Goal: Transaction & Acquisition: Purchase product/service

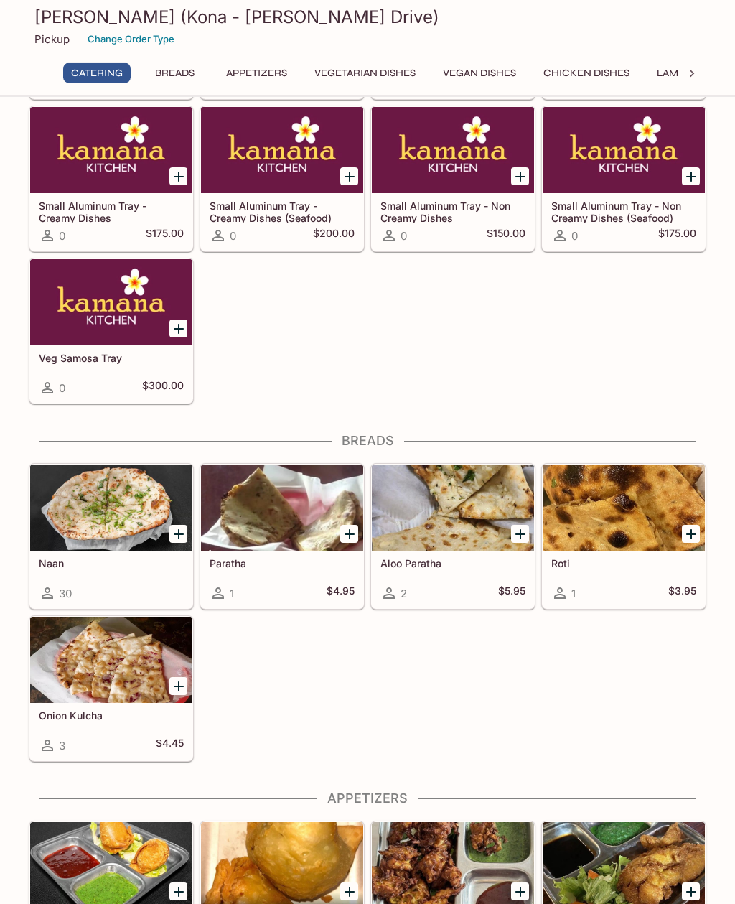
scroll to position [197, 0]
click at [692, 74] on icon at bounding box center [692, 74] width 14 height 14
click at [518, 76] on button "Rice Specialties" at bounding box center [496, 73] width 104 height 20
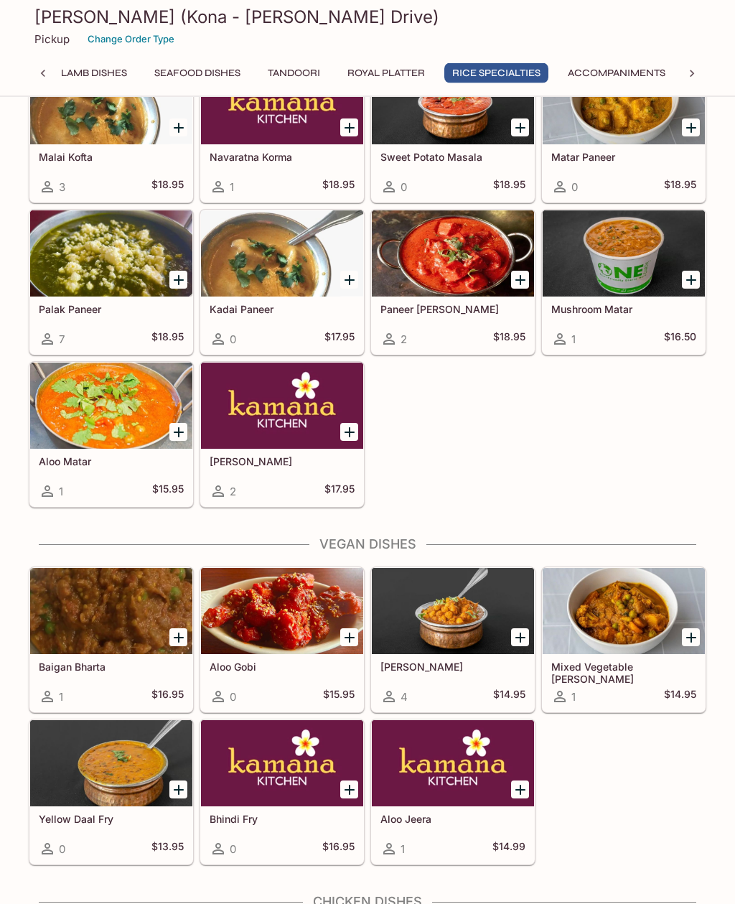
scroll to position [3878, 0]
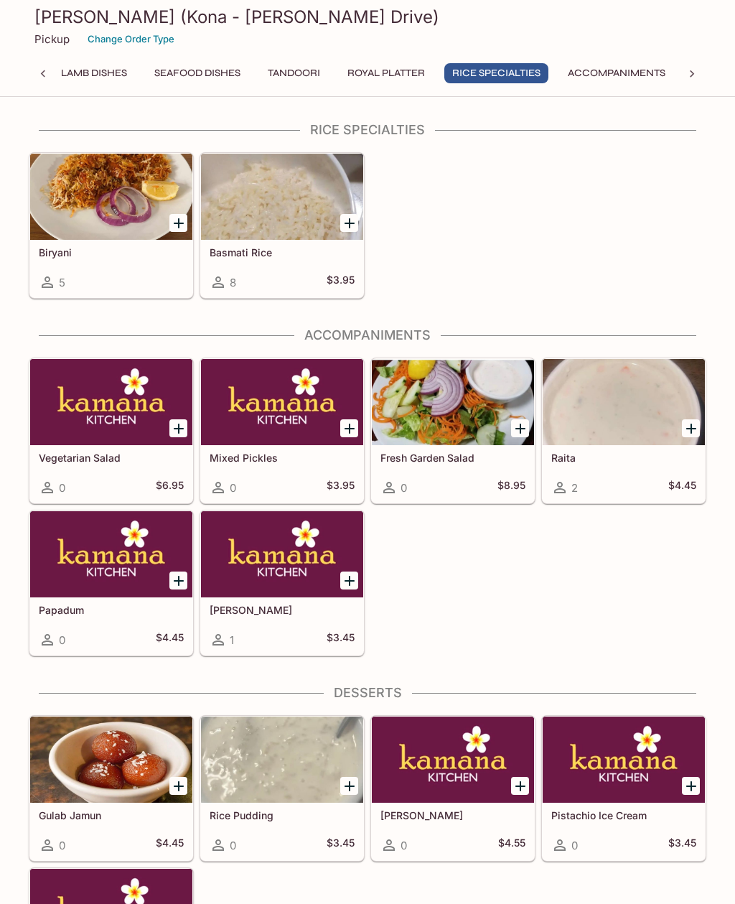
click at [414, 83] on button "Royal Platter" at bounding box center [386, 73] width 93 height 20
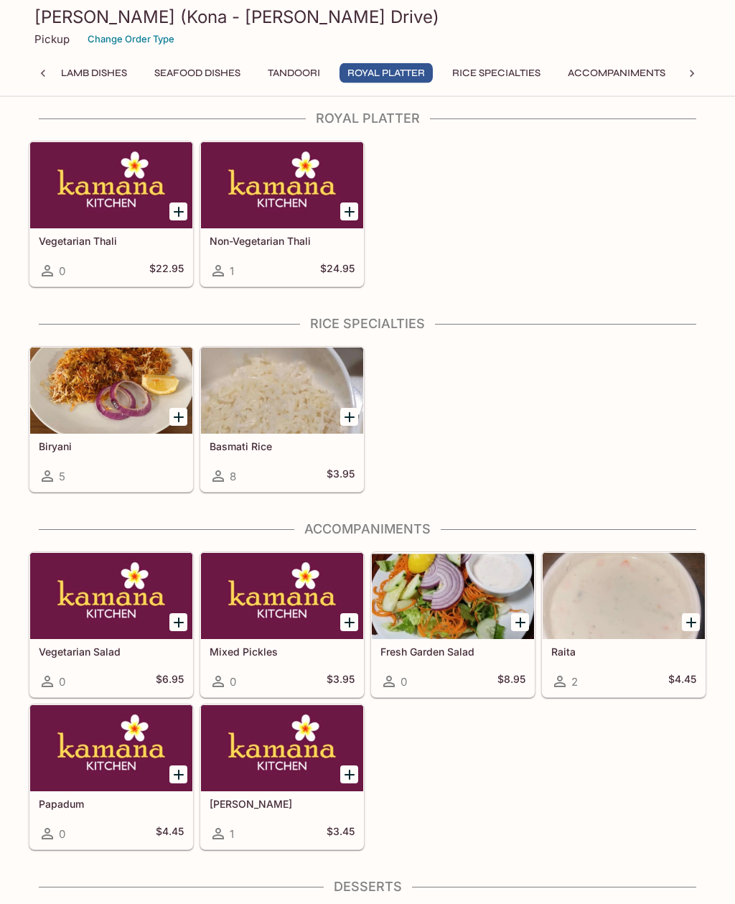
scroll to position [3673, 0]
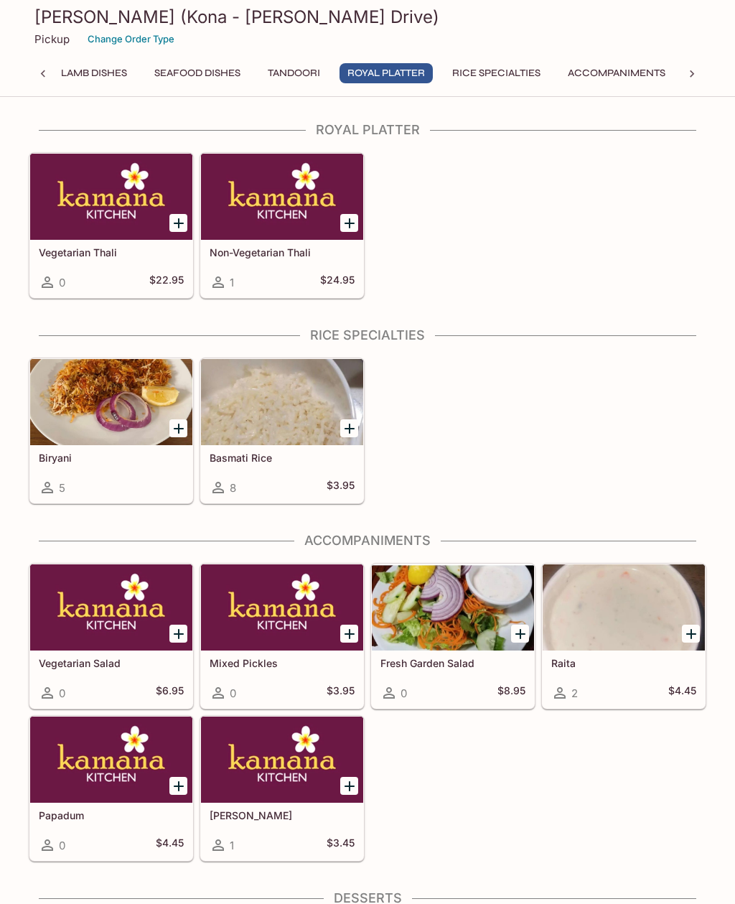
click at [218, 78] on button "Seafood Dishes" at bounding box center [197, 73] width 102 height 20
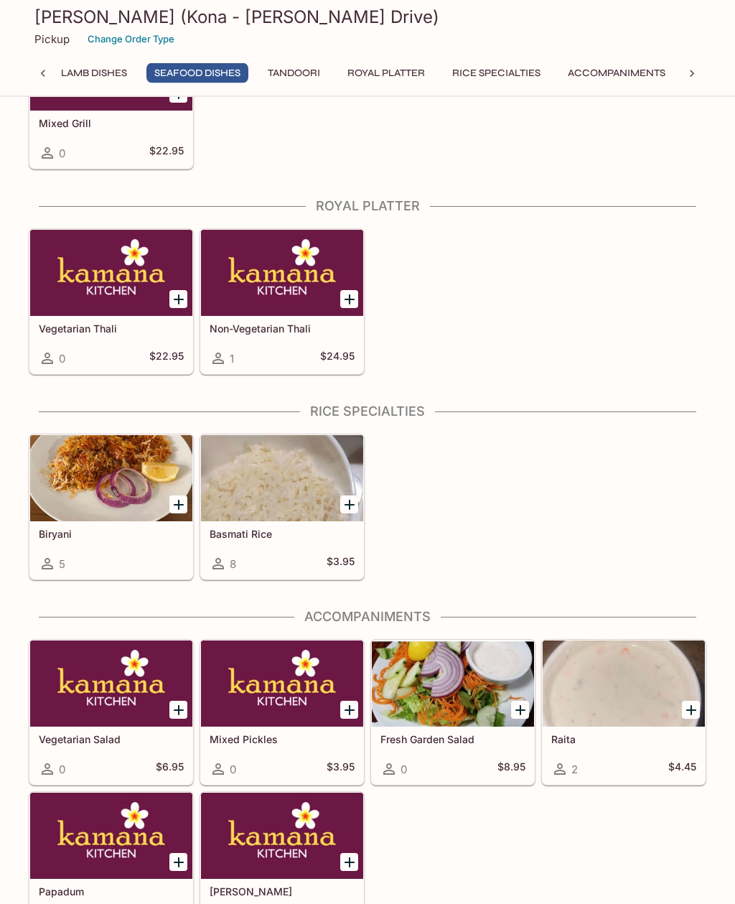
scroll to position [2958, 0]
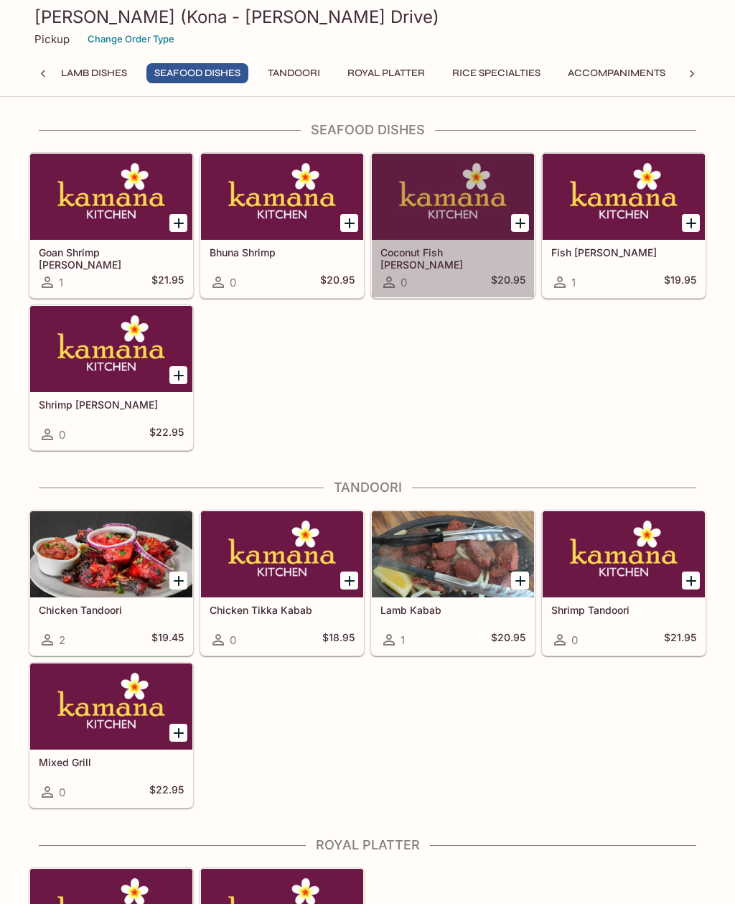
click at [447, 251] on h5 "Coconut Fish [PERSON_NAME]" at bounding box center [452, 258] width 145 height 24
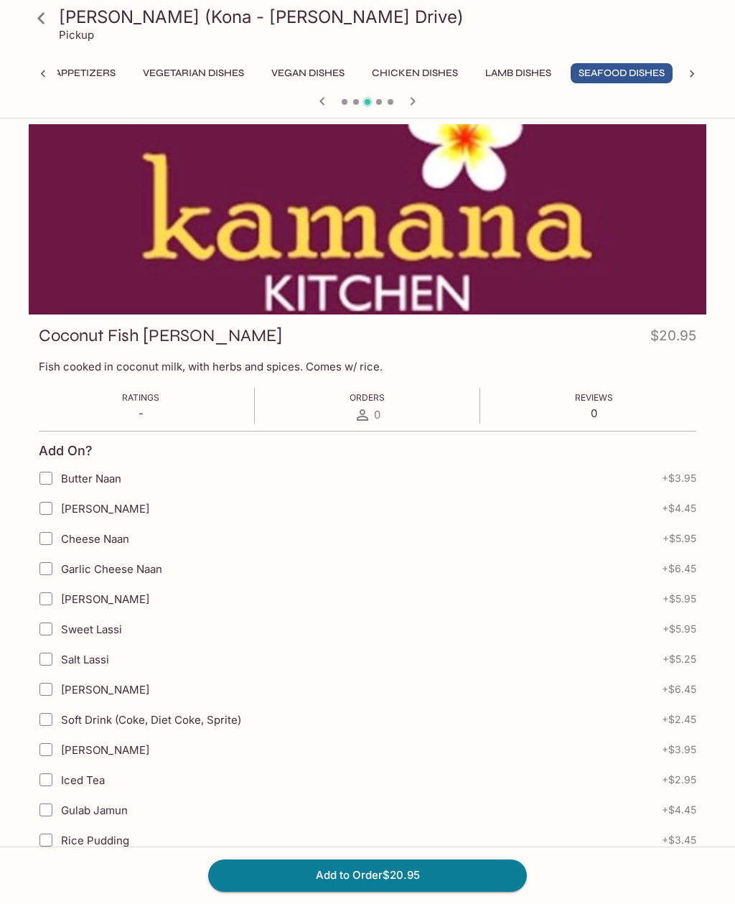
scroll to position [0, 173]
click at [43, 7] on icon at bounding box center [41, 18] width 25 height 25
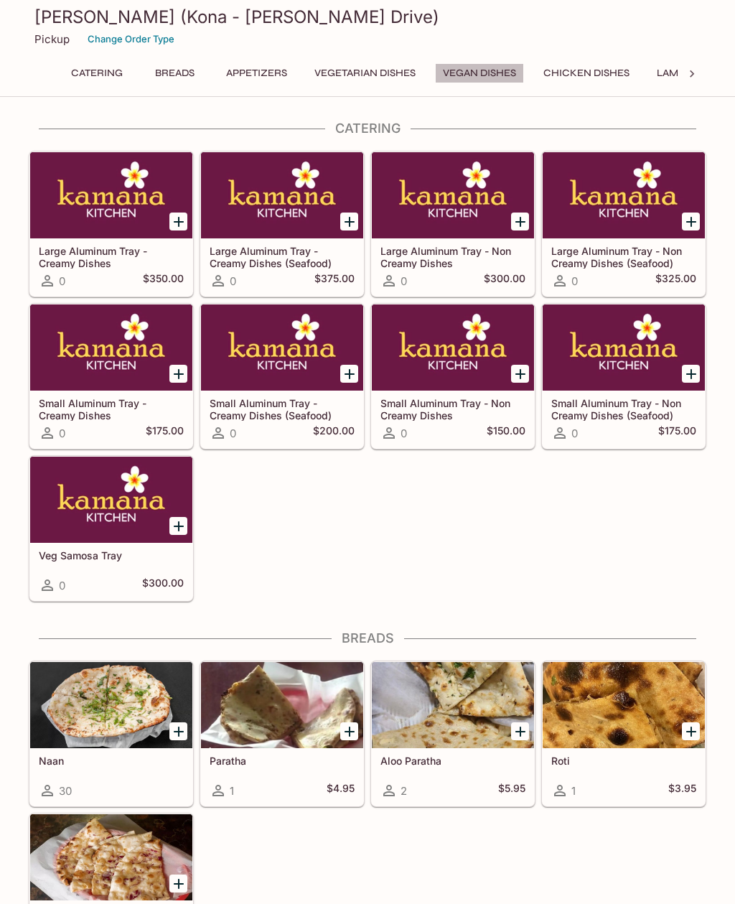
click at [501, 70] on button "Vegan Dishes" at bounding box center [479, 73] width 89 height 20
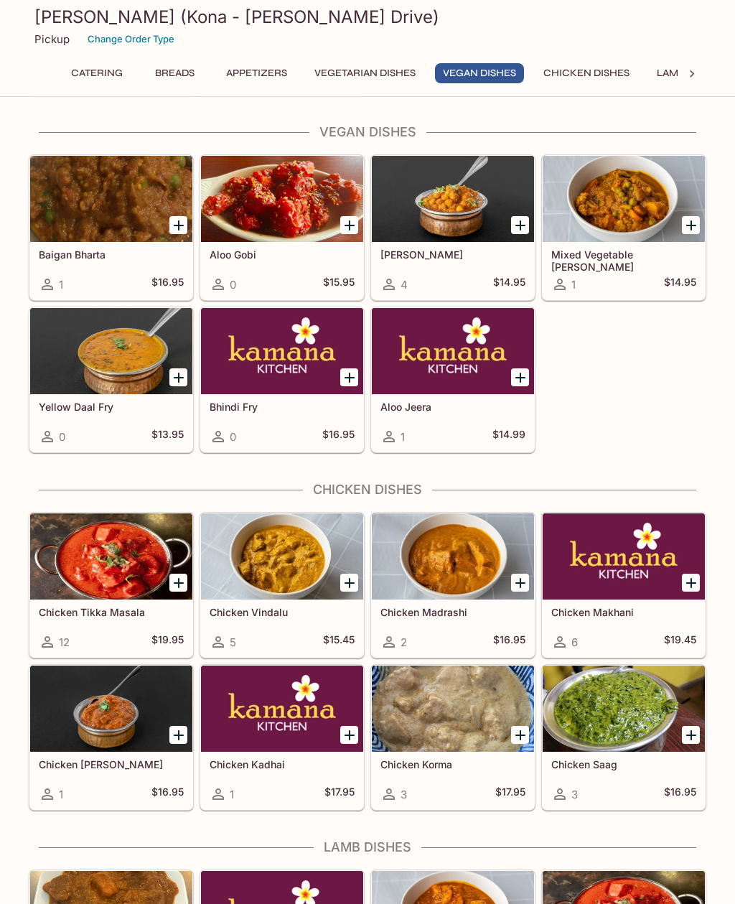
scroll to position [1885, 0]
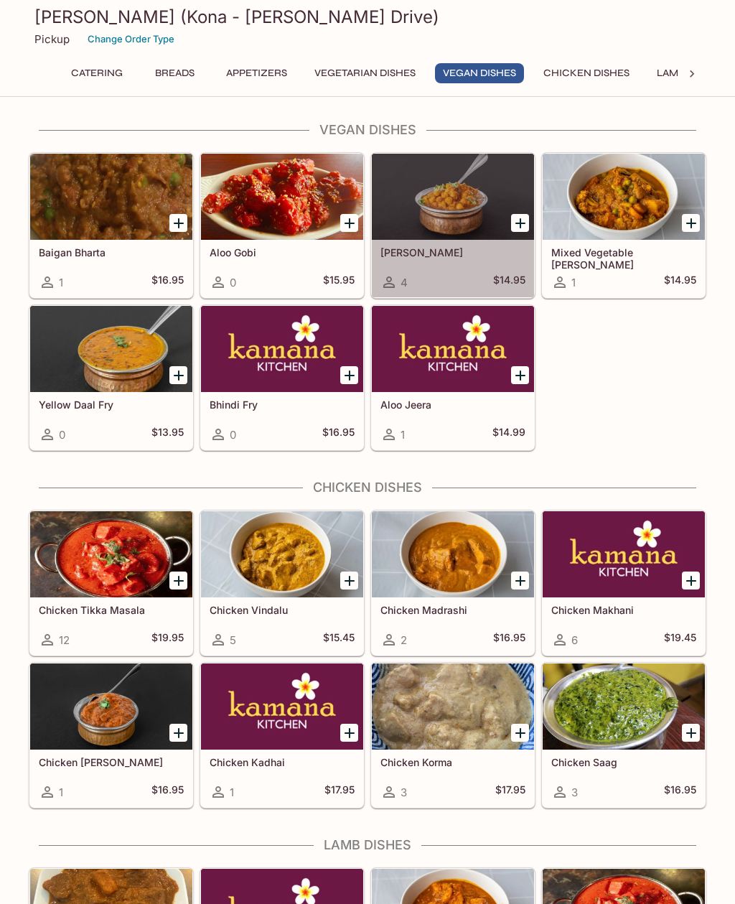
click at [484, 184] on div at bounding box center [453, 197] width 162 height 86
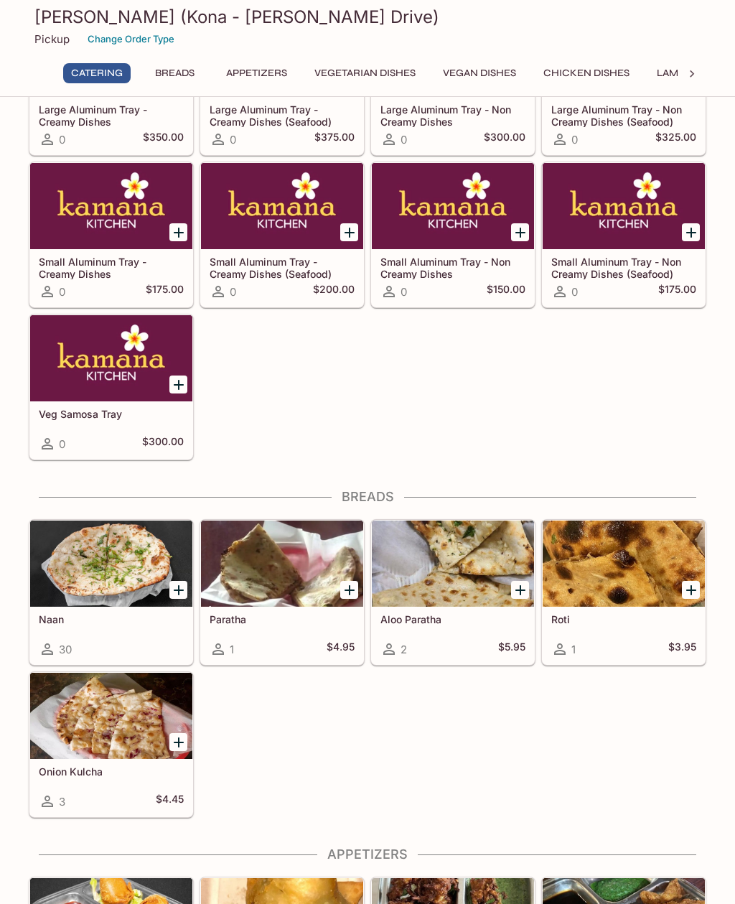
scroll to position [142, 0]
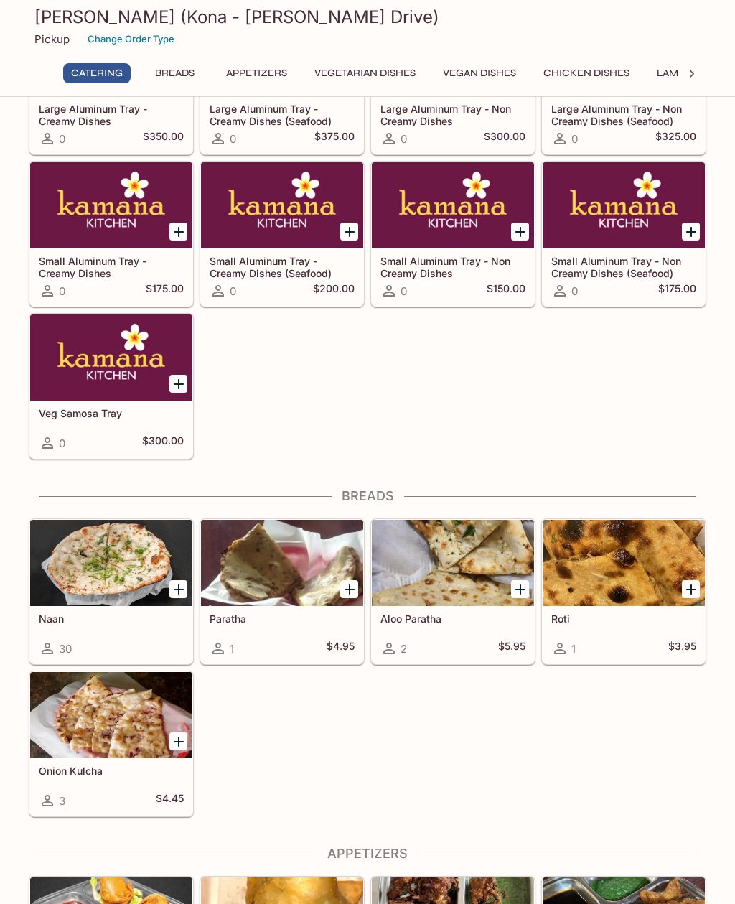
click at [685, 70] on icon at bounding box center [692, 74] width 14 height 14
click at [113, 71] on button "Lamb Dishes" at bounding box center [94, 73] width 82 height 20
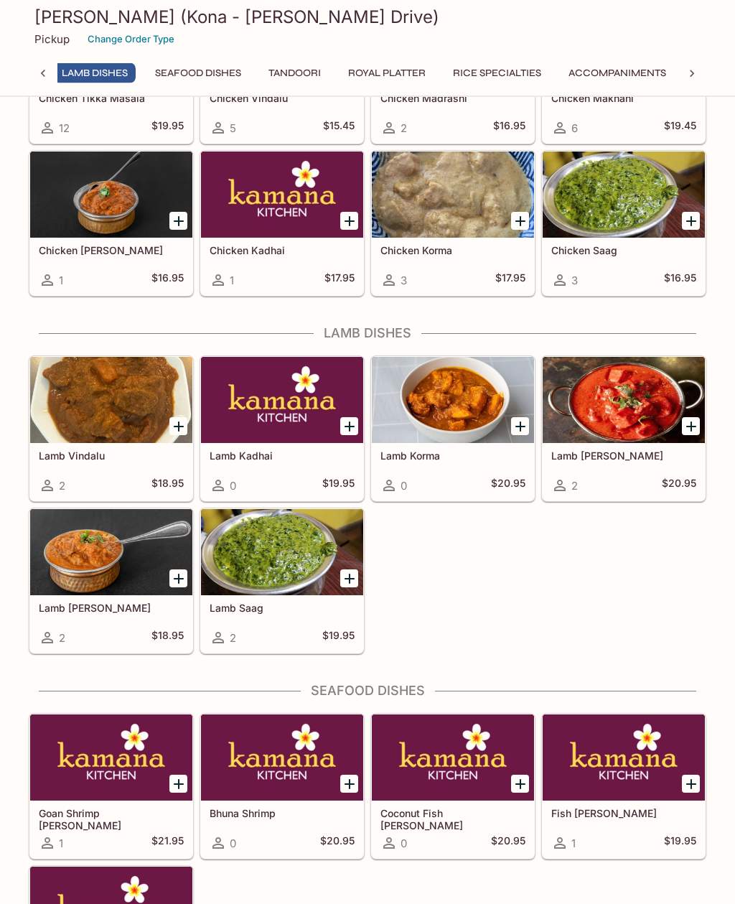
scroll to position [2600, 0]
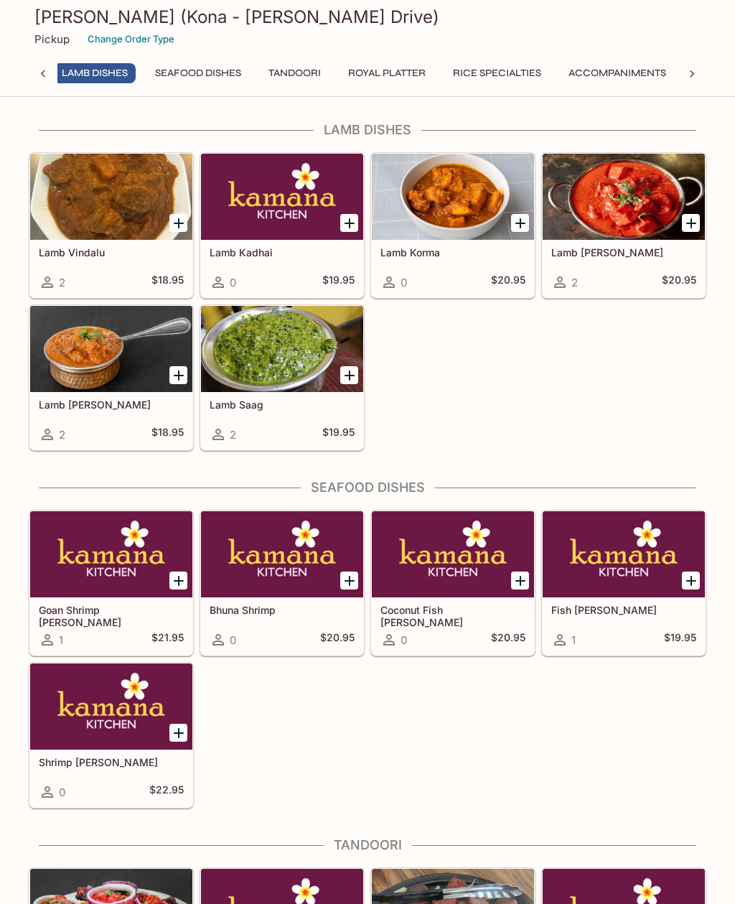
click at [240, 81] on button "Seafood Dishes" at bounding box center [198, 73] width 102 height 20
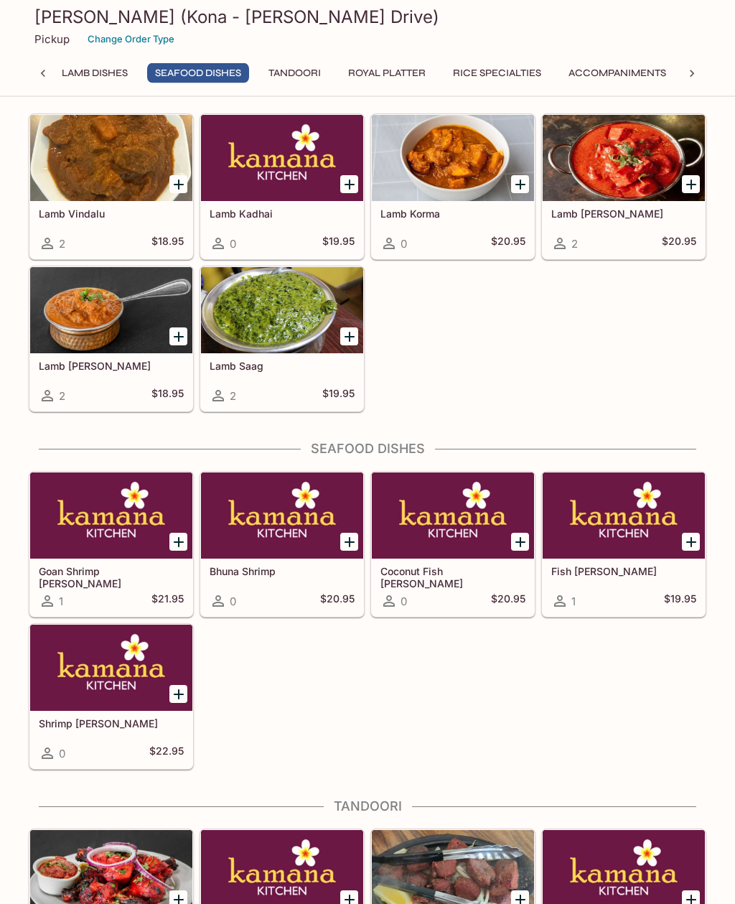
scroll to position [2958, 0]
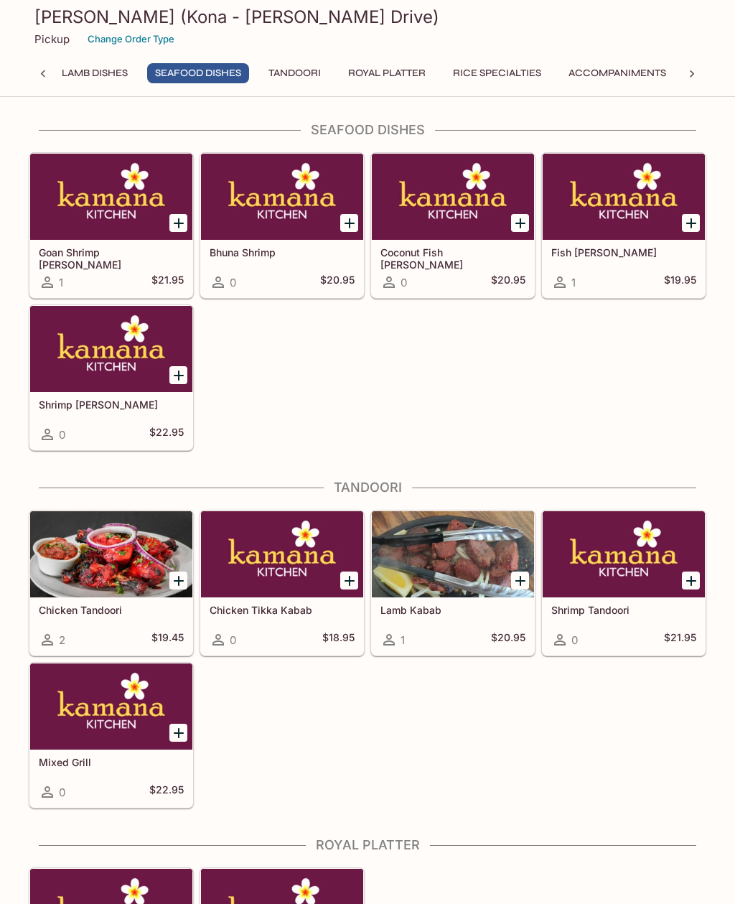
click at [159, 383] on div at bounding box center [111, 349] width 162 height 86
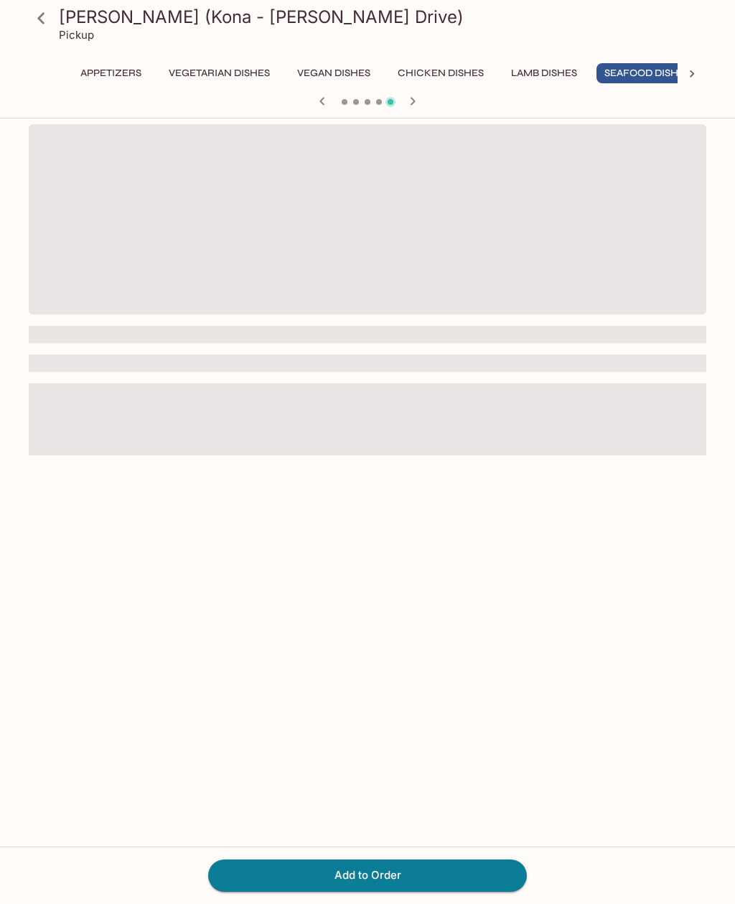
scroll to position [0, 173]
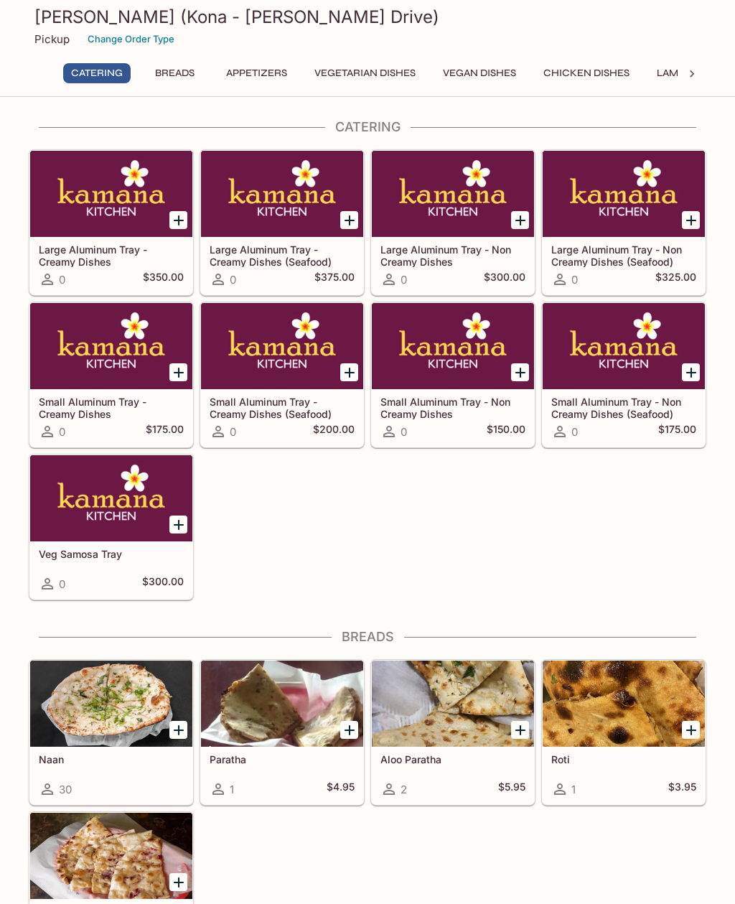
scroll to position [2, 0]
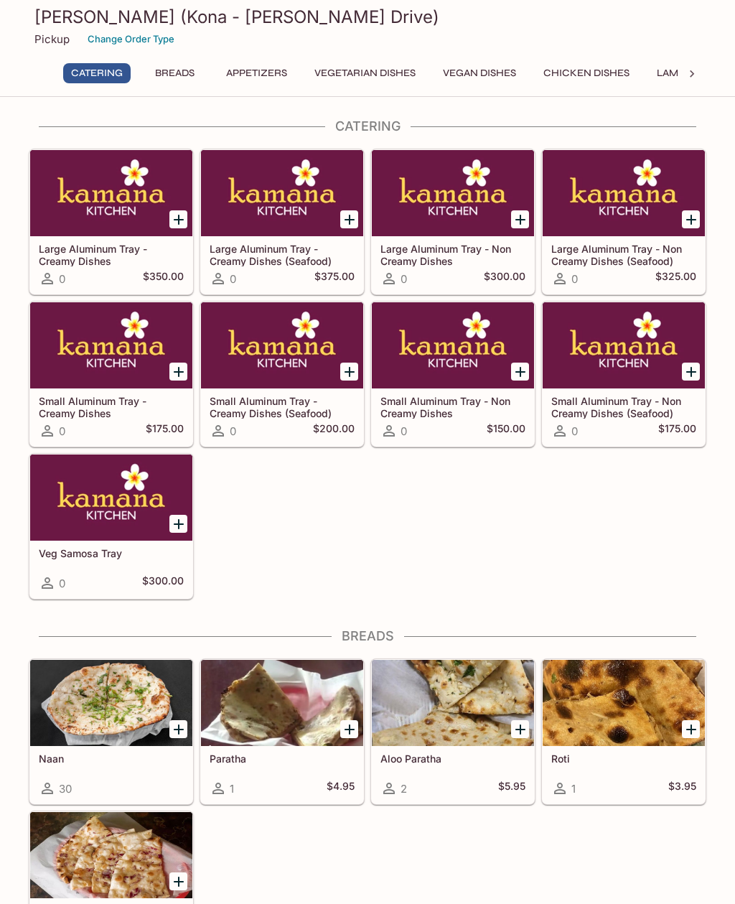
click at [683, 65] on div at bounding box center [692, 74] width 29 height 22
click at [673, 67] on button "Accompaniments" at bounding box center [616, 73] width 113 height 20
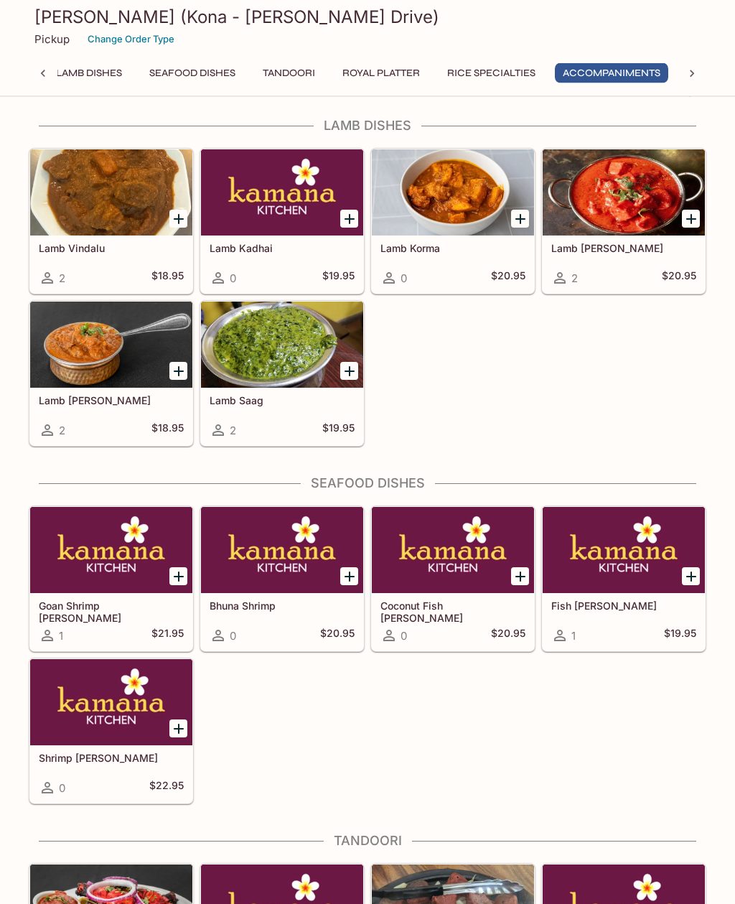
scroll to position [4083, 0]
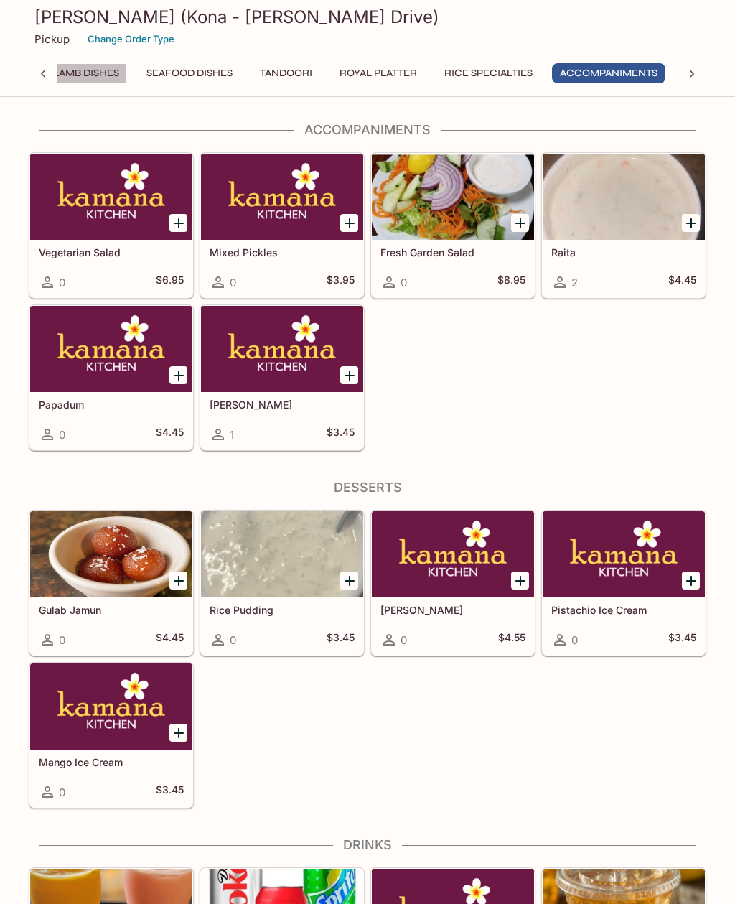
click at [95, 69] on button "Lamb Dishes" at bounding box center [86, 73] width 82 height 20
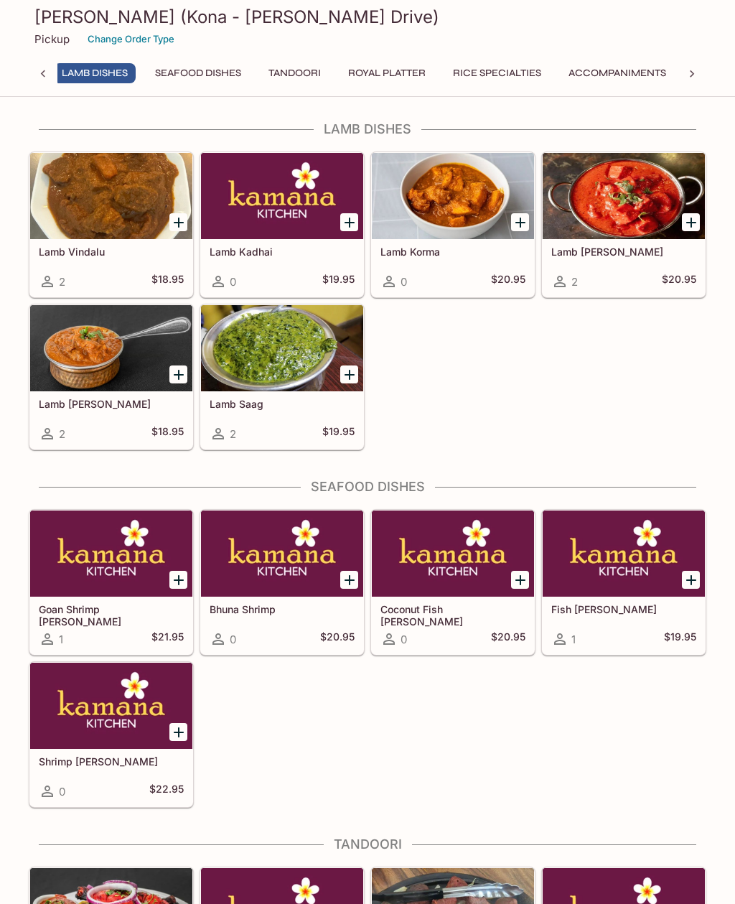
scroll to position [2600, 0]
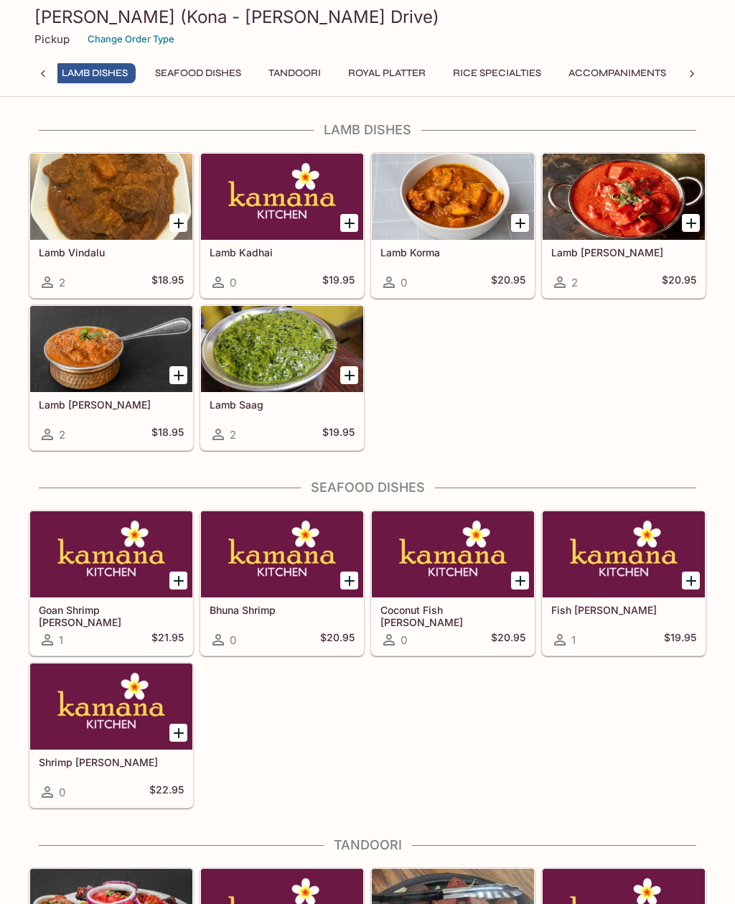
click at [464, 228] on div at bounding box center [453, 197] width 162 height 86
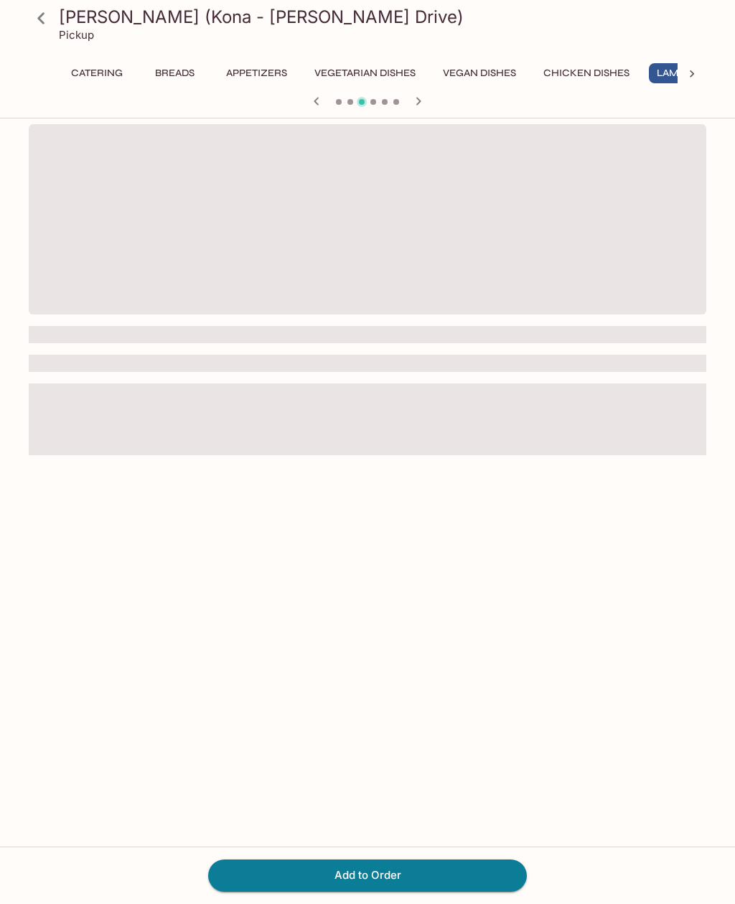
scroll to position [0, 58]
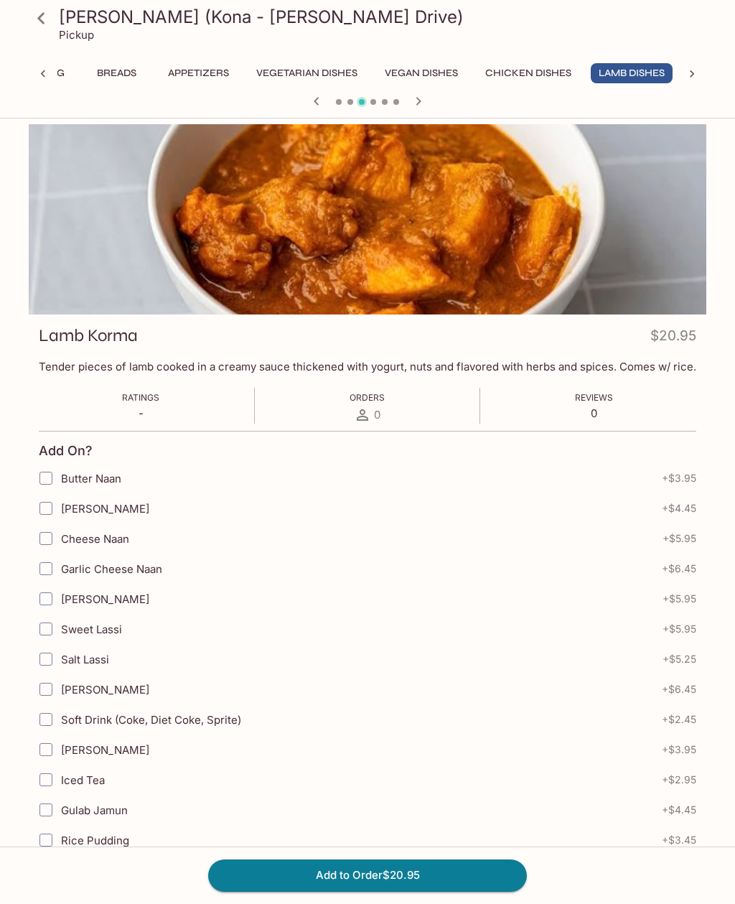
scroll to position [137, 0]
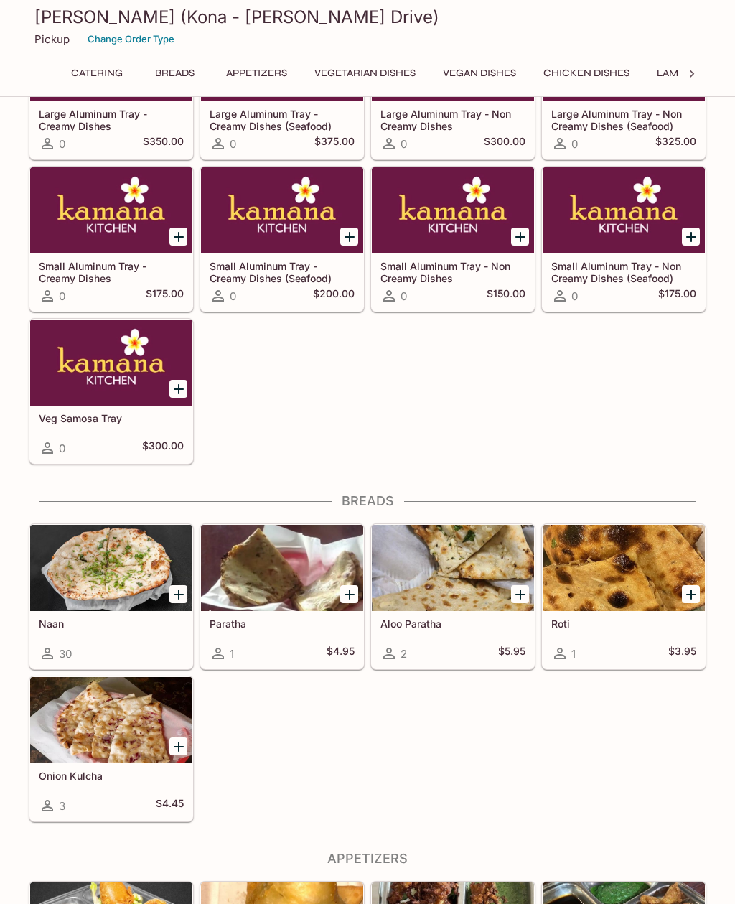
click at [680, 58] on div "Kamana Kitchen (Kona - Ali'i Drive) Pickup Change Order Type Catering Breads Ap…" at bounding box center [367, 46] width 689 height 92
click at [679, 57] on div "Kamana Kitchen (Kona - Ali'i Drive) Pickup Change Order Type Catering Breads Ap…" at bounding box center [367, 46] width 689 height 92
click at [686, 65] on div at bounding box center [692, 74] width 29 height 22
click at [108, 70] on button "Lamb Dishes" at bounding box center [94, 73] width 82 height 20
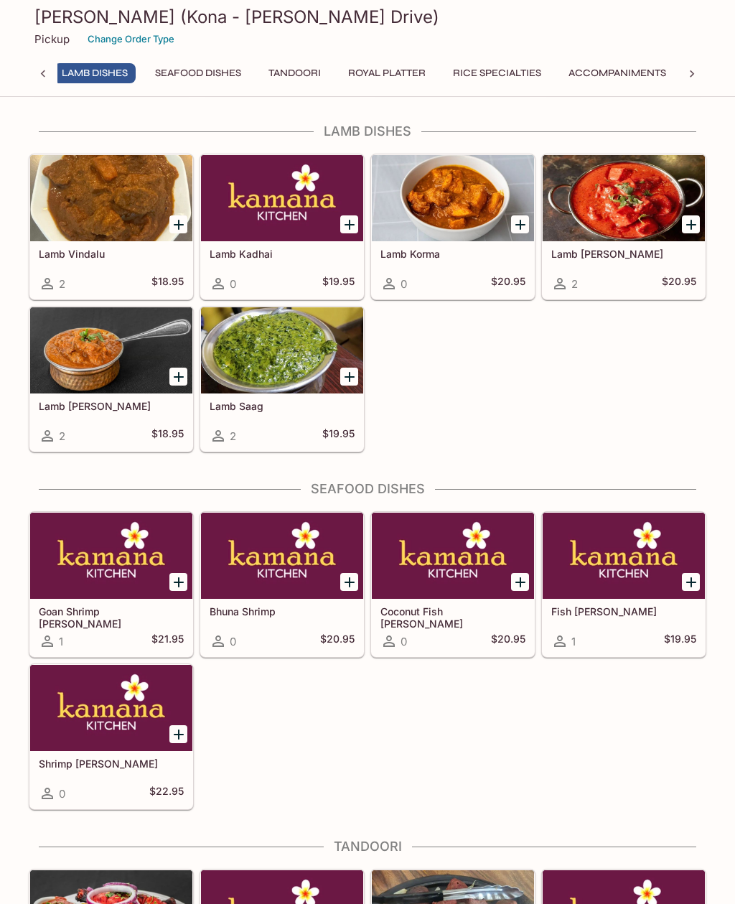
scroll to position [2600, 0]
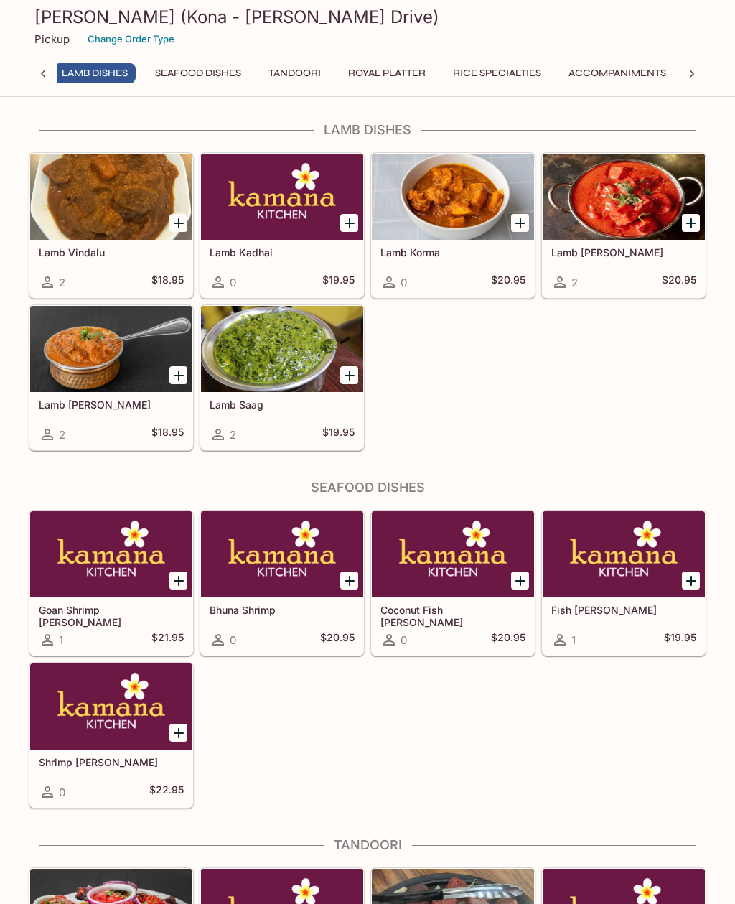
click at [314, 194] on div at bounding box center [282, 197] width 162 height 86
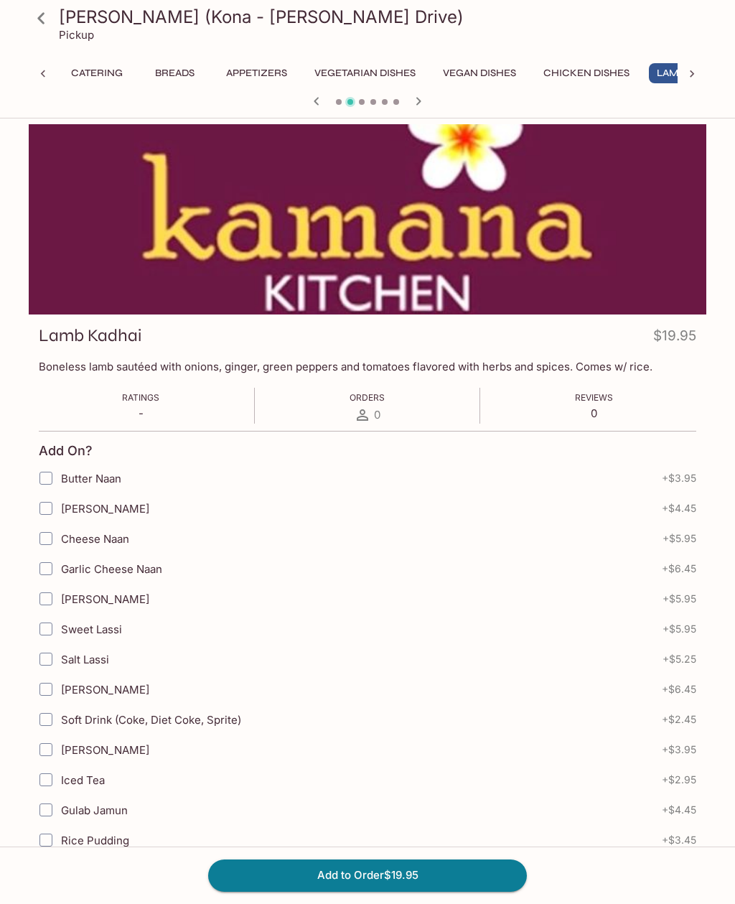
scroll to position [0, 58]
click at [302, 206] on div at bounding box center [368, 219] width 678 height 190
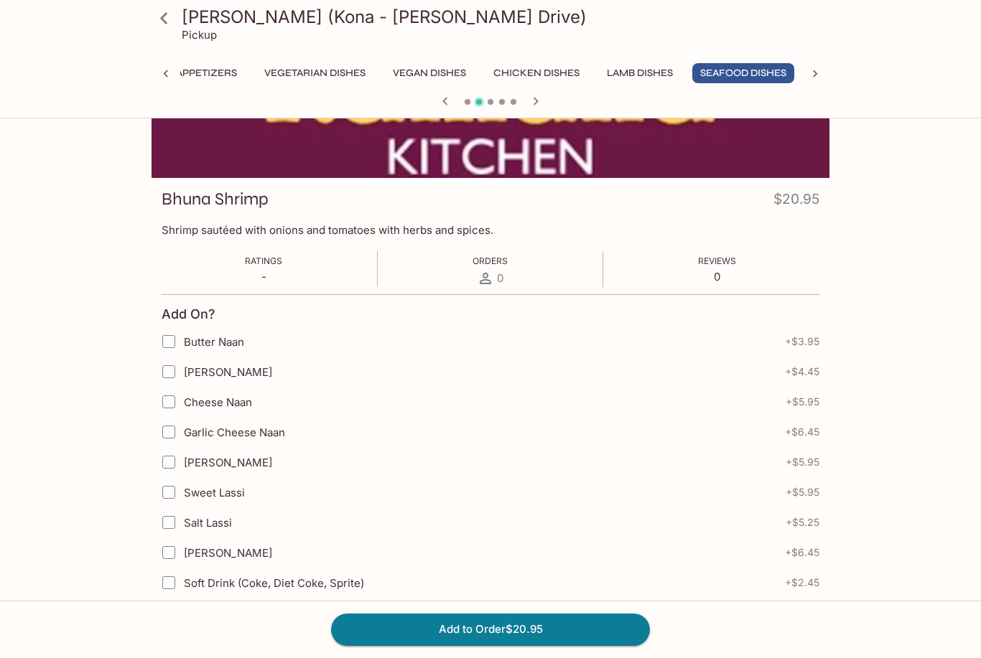
scroll to position [139, 0]
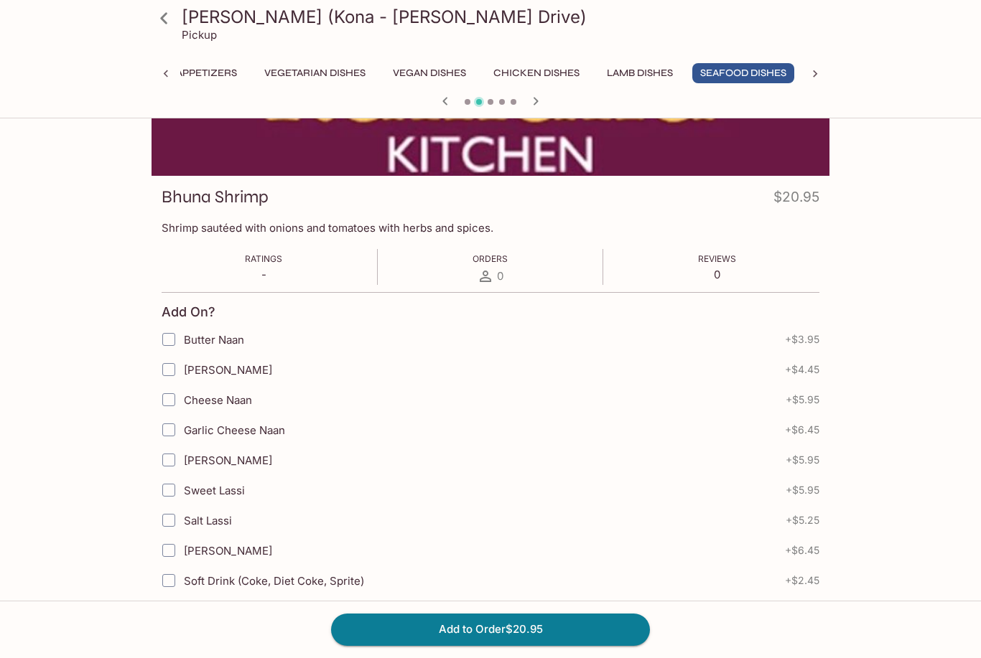
click at [734, 246] on div "Kamana Kitchen (Kona - Ali'i Drive) Pickup Catering Breads Appetizers Vegetaria…" at bounding box center [490, 315] width 981 height 658
click at [225, 340] on span "Butter Naan" at bounding box center [214, 340] width 60 height 14
click at [183, 340] on input "Butter Naan" at bounding box center [168, 339] width 29 height 29
checkbox input "true"
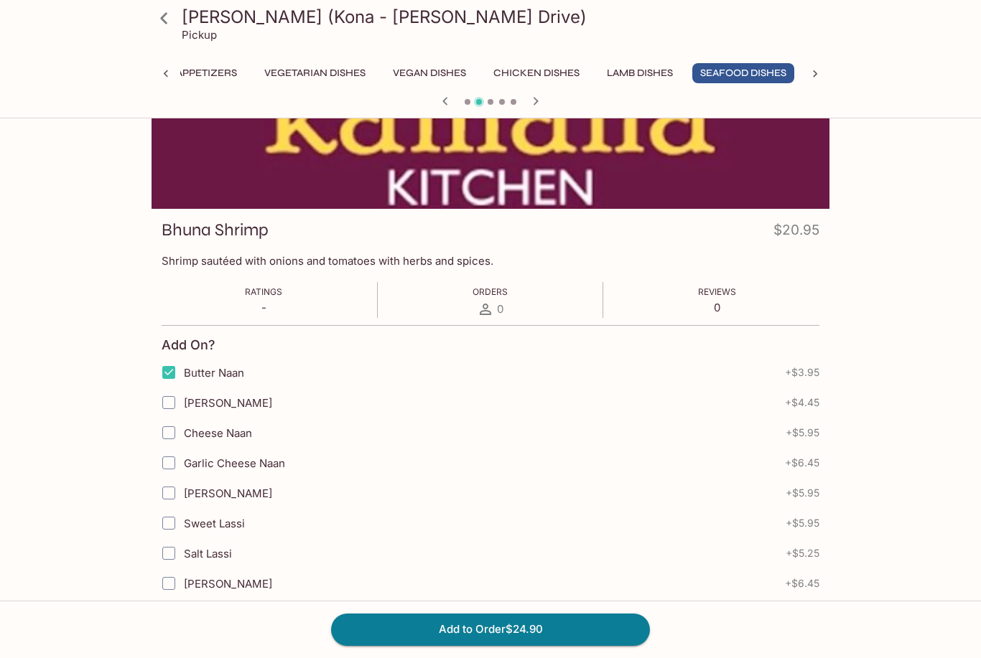
scroll to position [0, 0]
